Goal: Browse casually: Explore the website without a specific task or goal

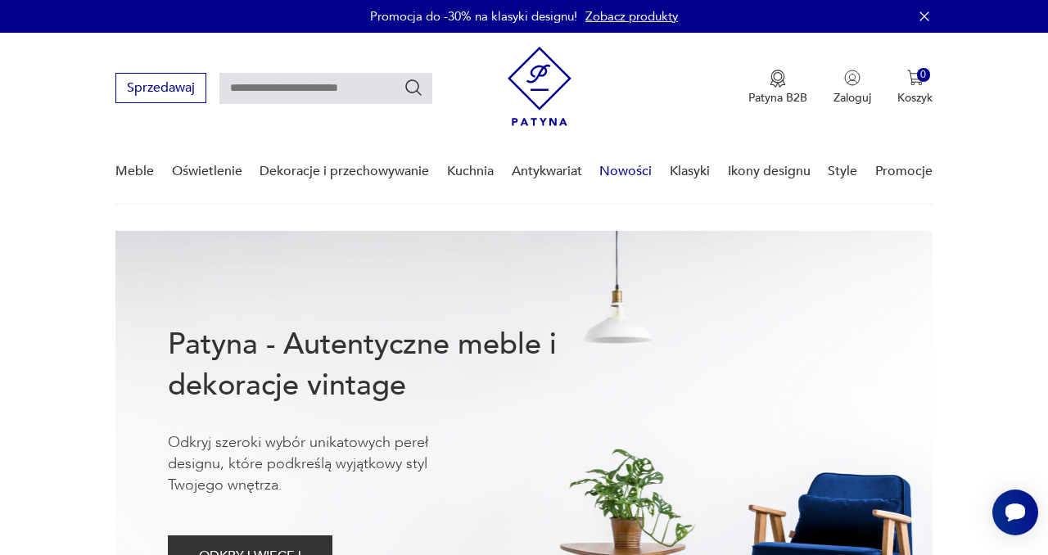
click at [630, 173] on link "Nowości" at bounding box center [626, 171] width 52 height 63
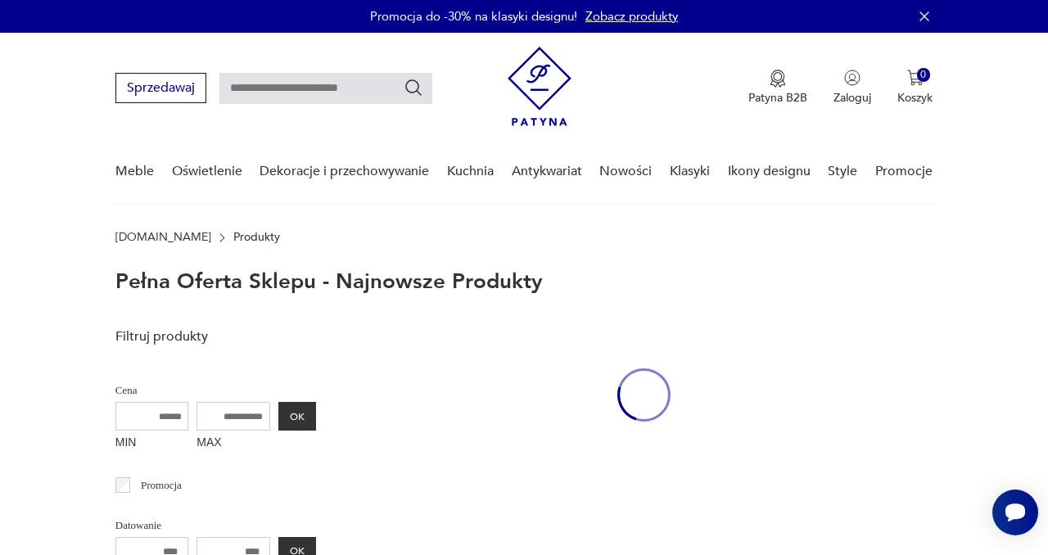
click at [562, 84] on img at bounding box center [540, 86] width 64 height 79
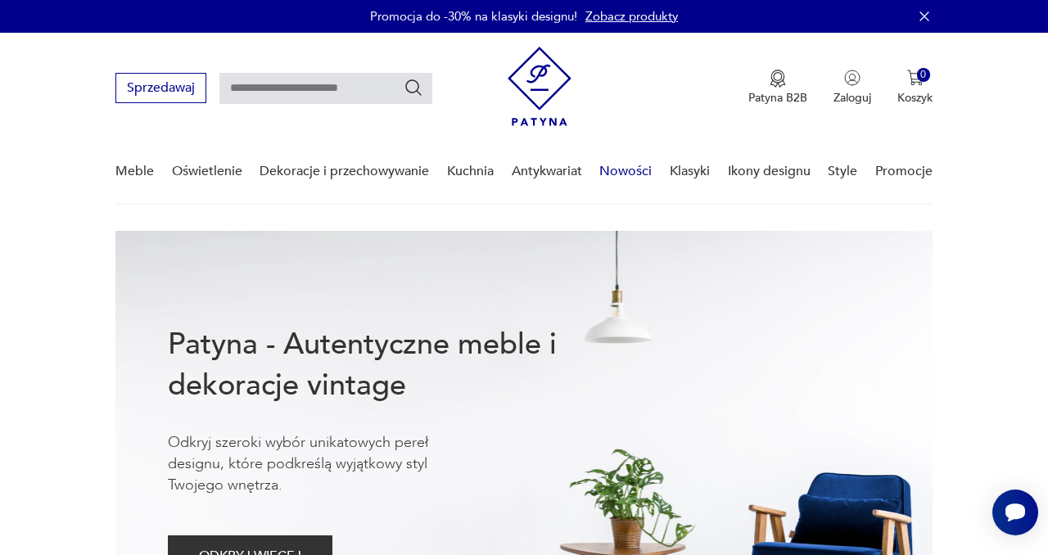
click at [645, 179] on link "Nowości" at bounding box center [626, 171] width 52 height 63
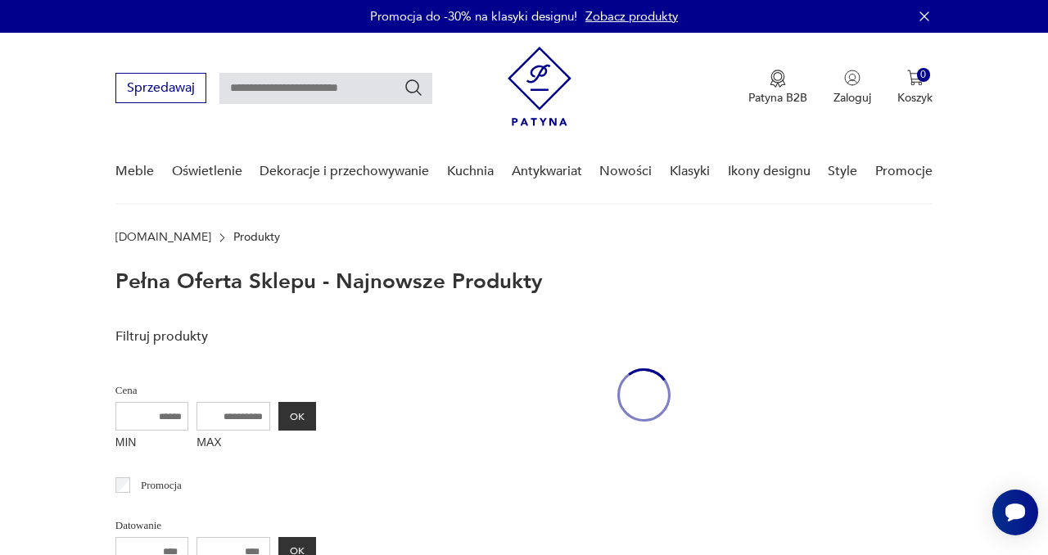
click at [547, 94] on img at bounding box center [540, 86] width 64 height 79
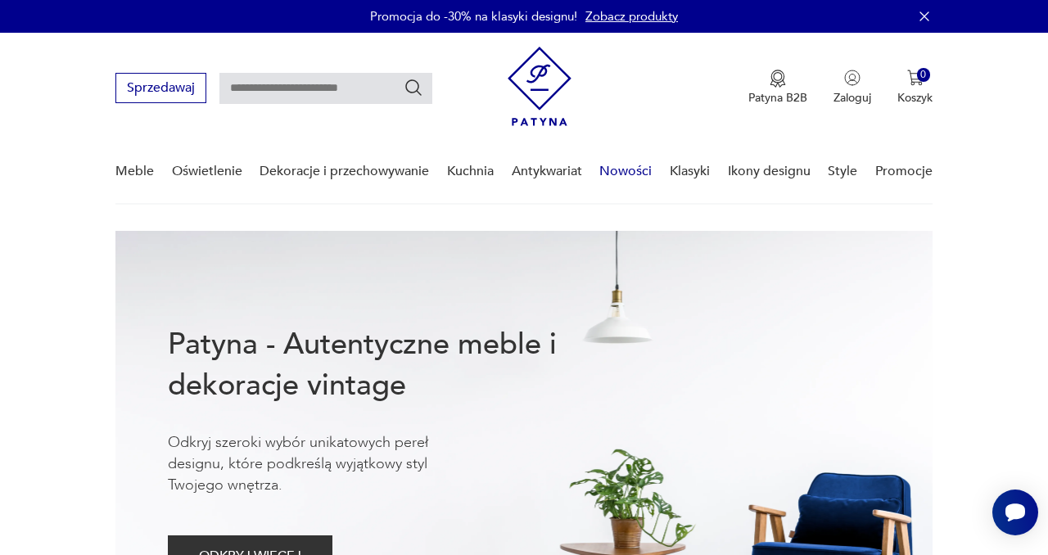
click at [637, 170] on link "Nowości" at bounding box center [626, 171] width 52 height 63
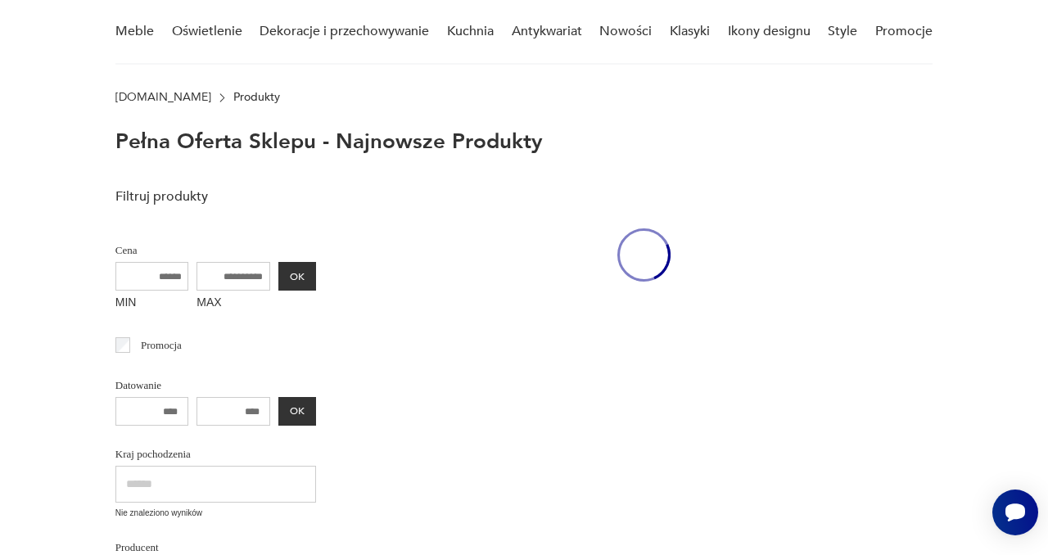
scroll to position [165, 0]
